Goal: Task Accomplishment & Management: Use online tool/utility

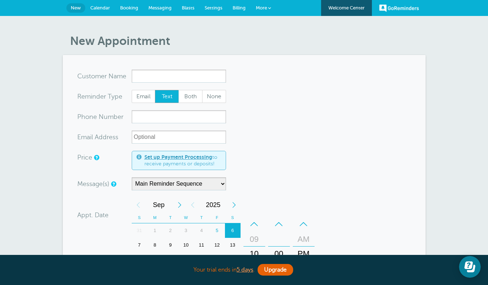
click at [134, 5] on span "Booking" at bounding box center [129, 7] width 18 height 5
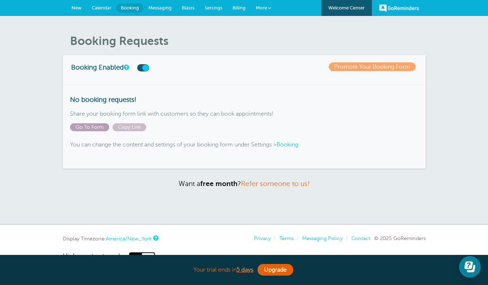
click at [82, 126] on span "Go To Form" at bounding box center [89, 127] width 39 height 8
click at [137, 124] on span "Copy Link" at bounding box center [130, 127] width 34 height 8
click at [129, 126] on span "Copy Link" at bounding box center [130, 127] width 34 height 8
